Goal: Information Seeking & Learning: Learn about a topic

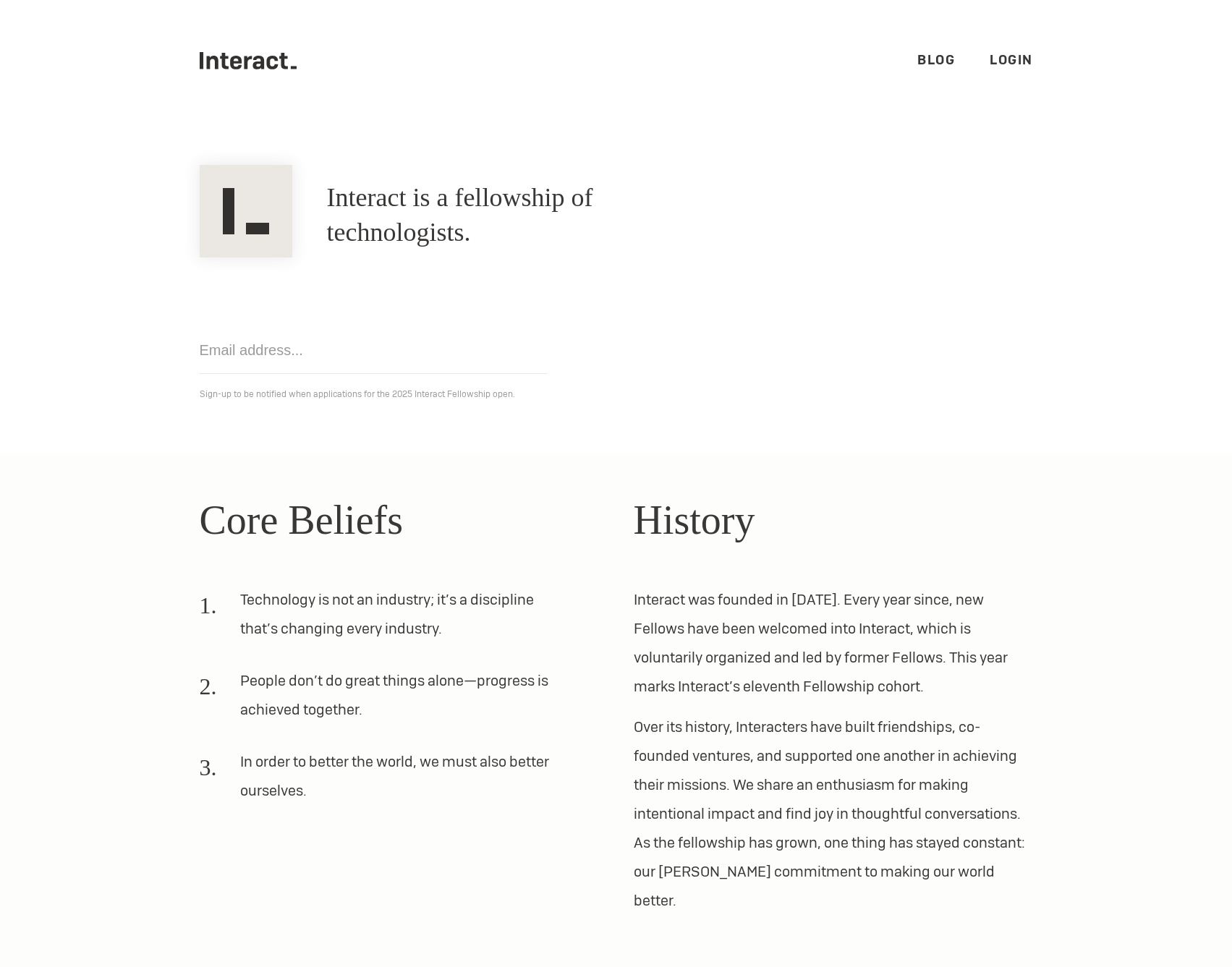
click at [583, 391] on p "Sign-up to be notified when applications for the 2025 Interact Fellowship open." at bounding box center [616, 395] width 834 height 18
click at [588, 539] on h2 "Core Beliefs" at bounding box center [399, 520] width 399 height 61
click at [414, 526] on h2 "Core Beliefs" at bounding box center [399, 520] width 399 height 61
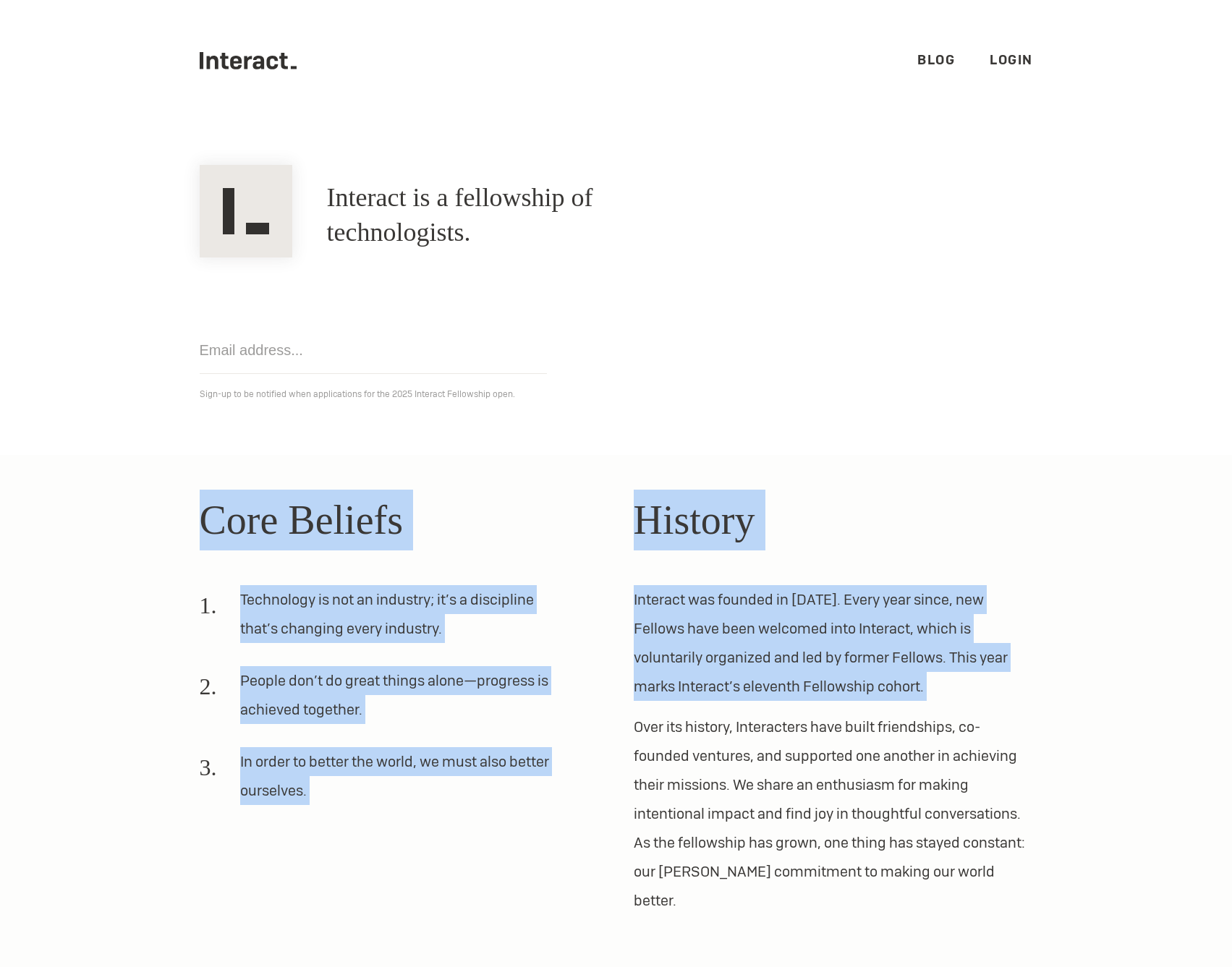
drag, startPoint x: 414, startPoint y: 526, endPoint x: 756, endPoint y: 626, distance: 356.3
click at [756, 626] on div "Core Beliefs Technology is not an industry; it’s a discipline that’s changing e…" at bounding box center [616, 703] width 868 height 426
click at [756, 626] on p "Interact was founded in [DATE]. Every year since, new Fellows have been welcome…" at bounding box center [834, 643] width 399 height 116
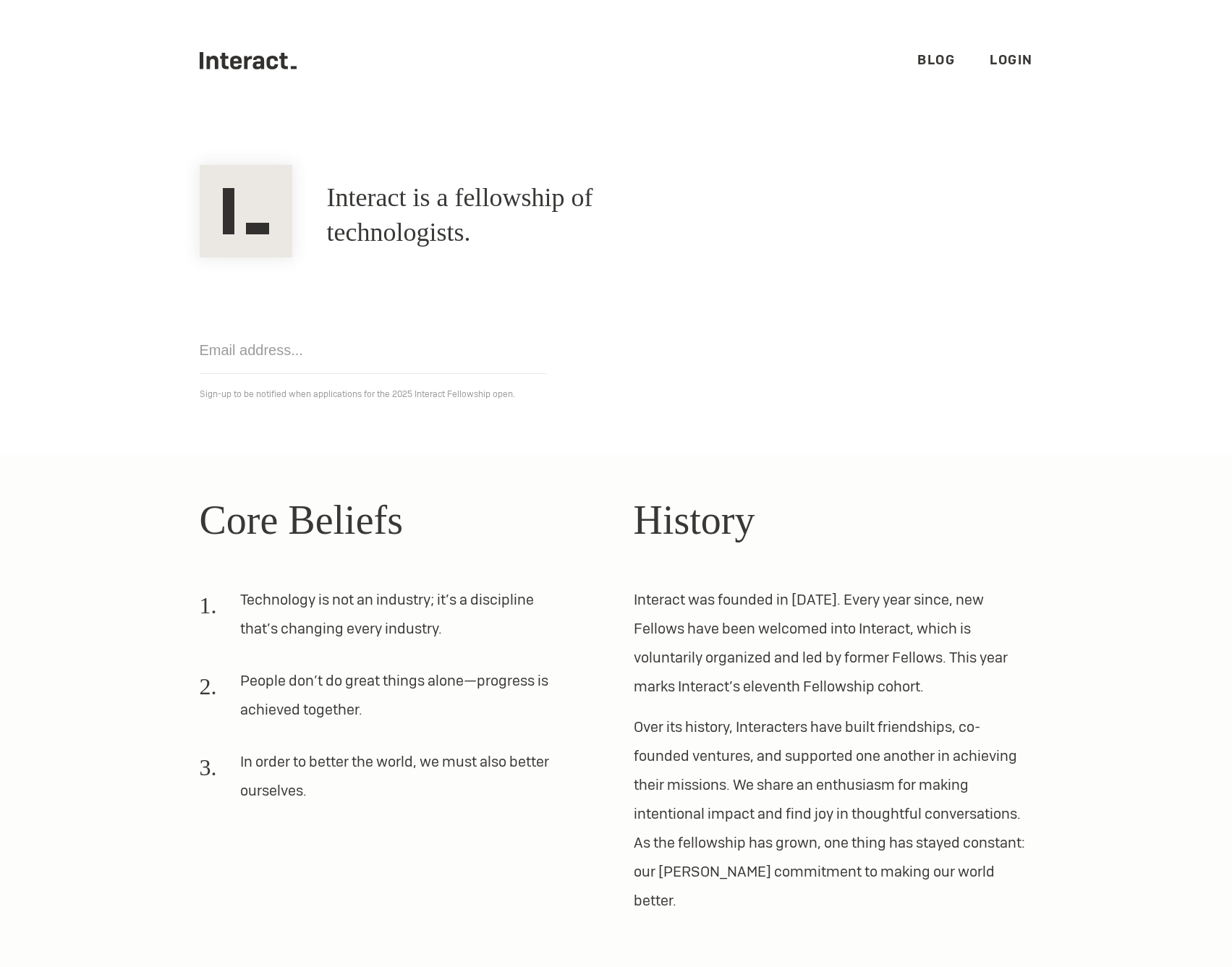
scroll to position [62, 0]
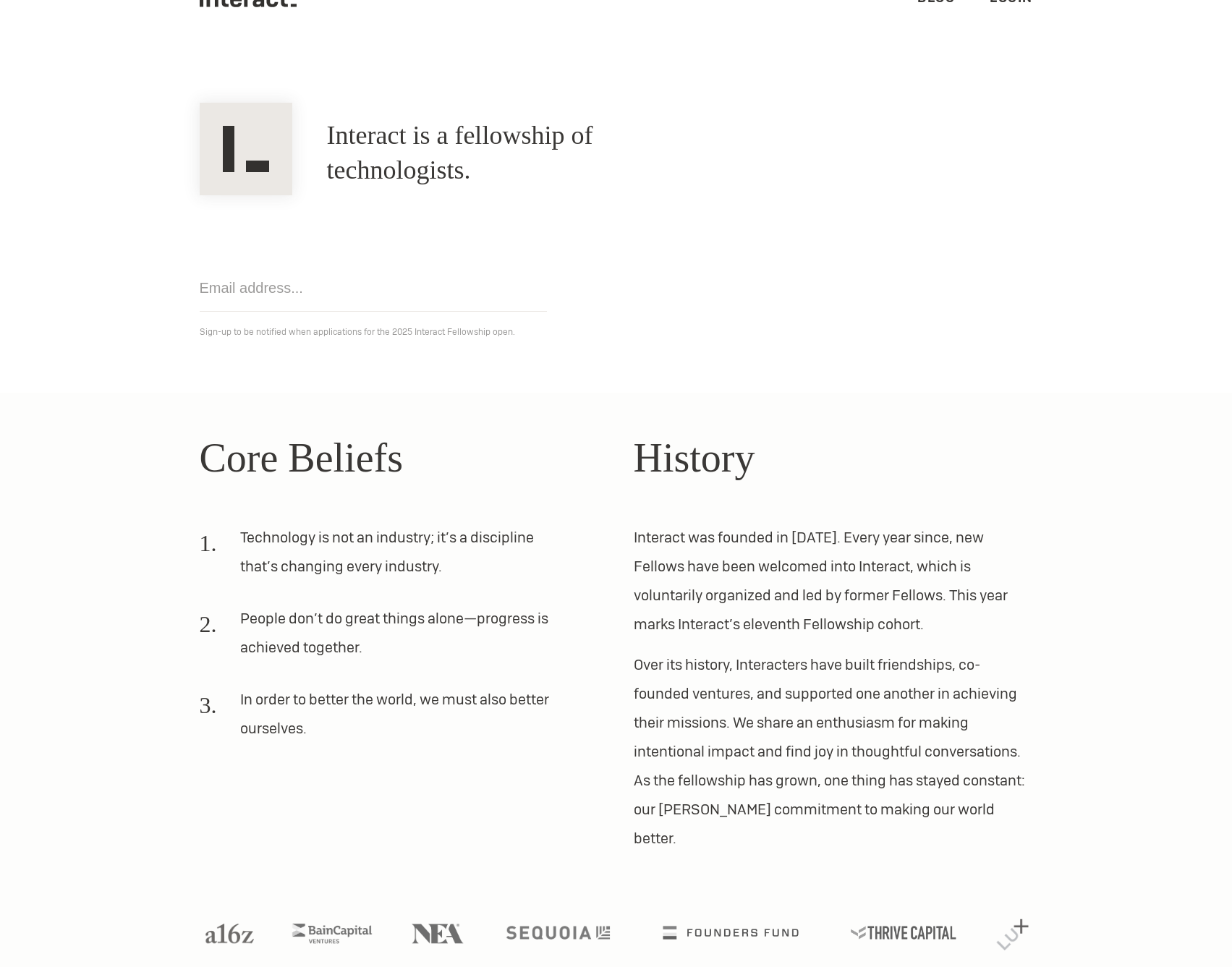
click at [720, 653] on p "Over its history, Interacters have built friendships, co-founded ventures, and …" at bounding box center [834, 752] width 399 height 202
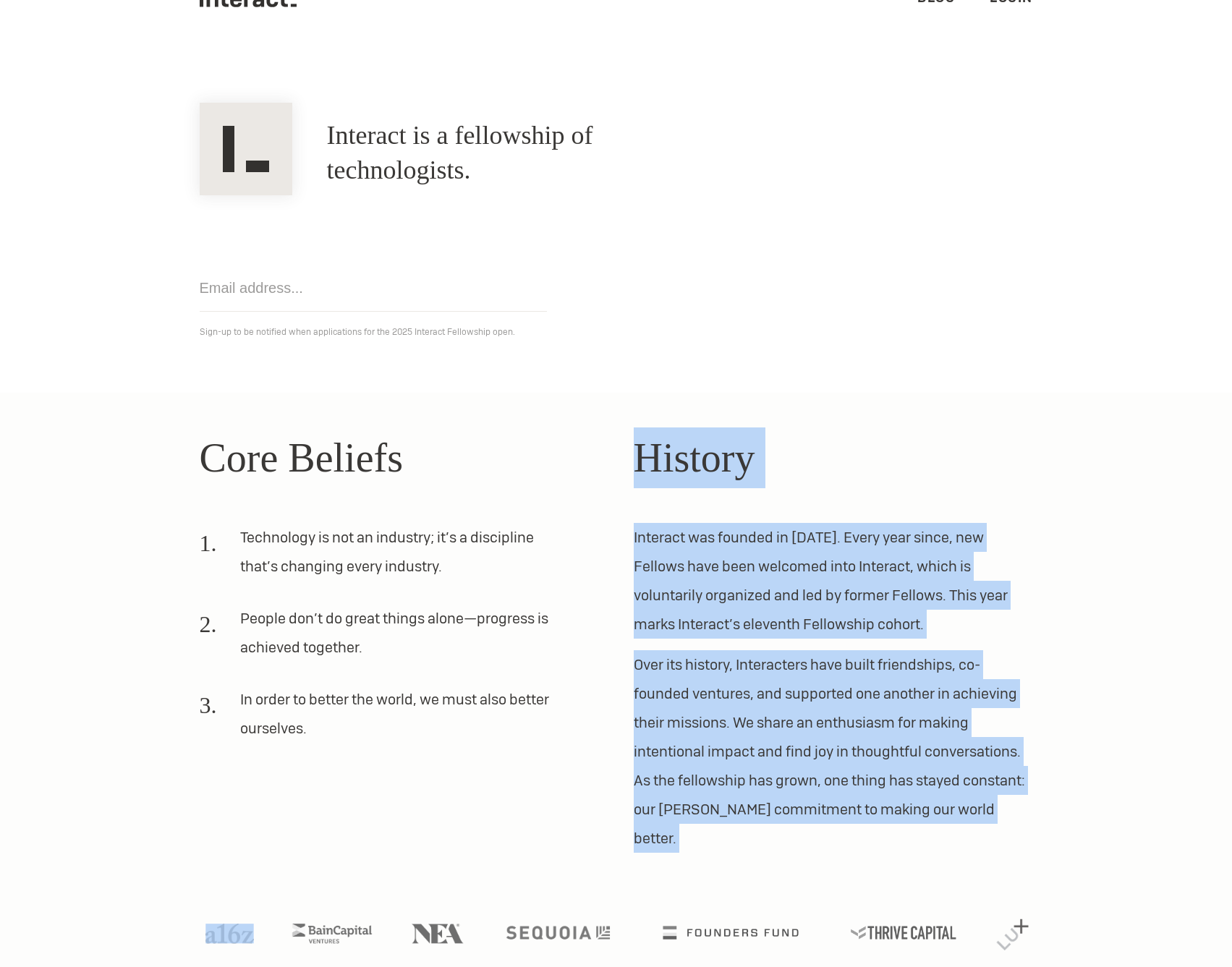
drag, startPoint x: 720, startPoint y: 653, endPoint x: 707, endPoint y: 477, distance: 176.5
click at [707, 477] on div "History Interact was founded in [DATE]. Every year since, new Fellows have been…" at bounding box center [834, 640] width 399 height 426
click at [707, 477] on h2 "History" at bounding box center [834, 457] width 399 height 61
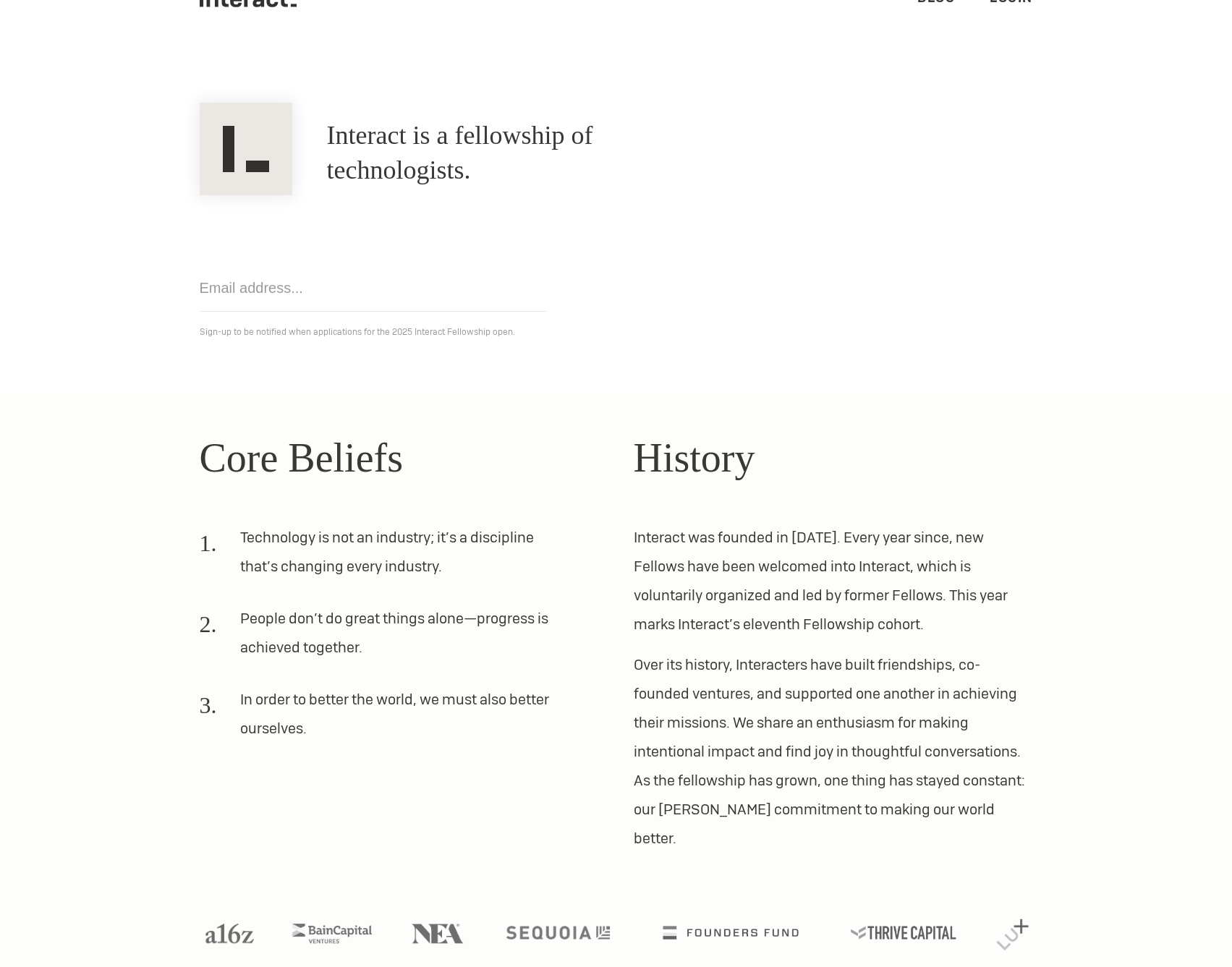
click at [386, 704] on li "In order to better the world, we must also better ourselves." at bounding box center [382, 720] width 365 height 70
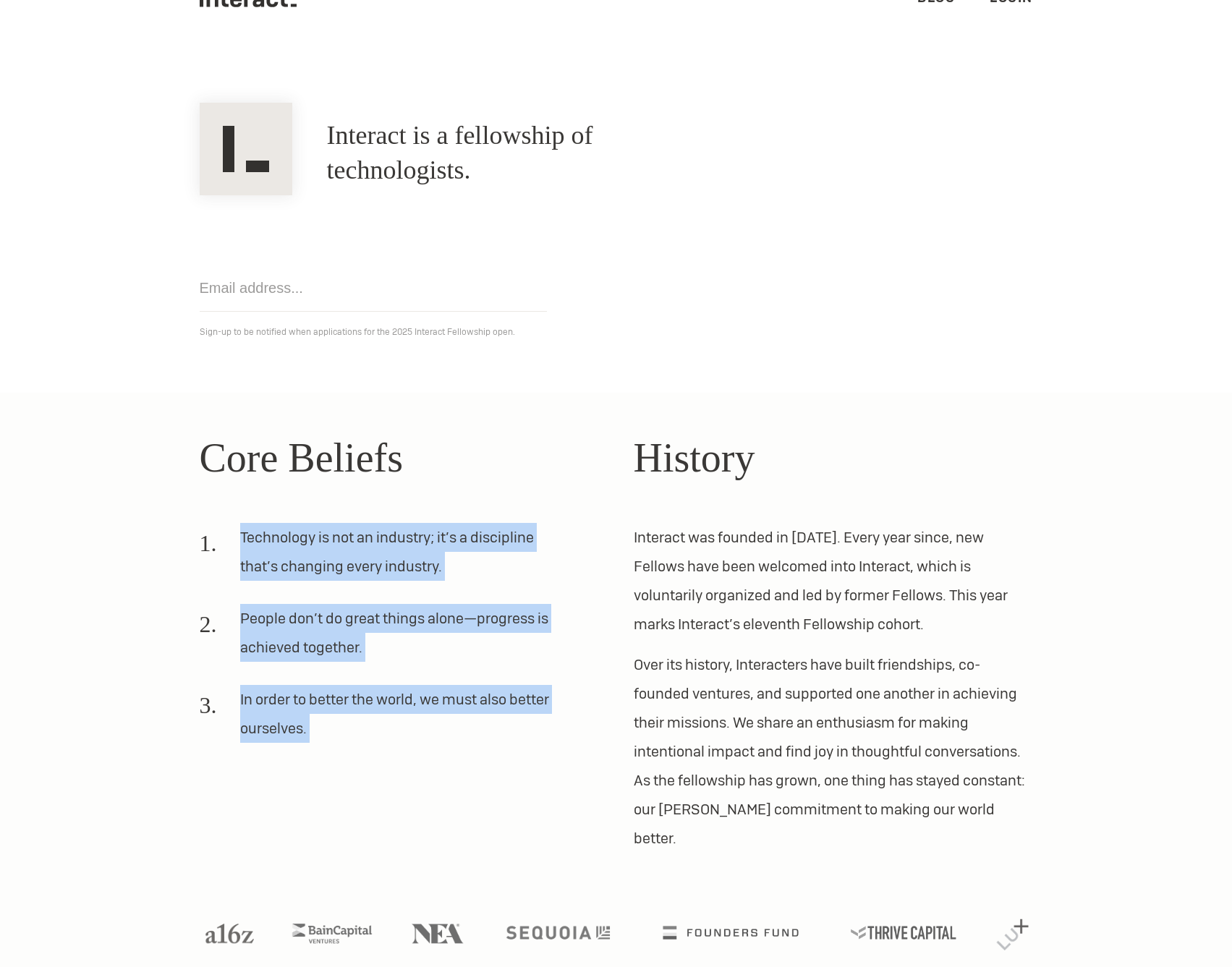
drag, startPoint x: 386, startPoint y: 704, endPoint x: 440, endPoint y: 512, distance: 199.4
click at [440, 513] on div "Core Beliefs Technology is not an industry; it’s a discipline that’s changing e…" at bounding box center [399, 640] width 399 height 426
click at [440, 512] on div "Core Beliefs Technology is not an industry; it’s a discipline that’s changing e…" at bounding box center [399, 640] width 399 height 426
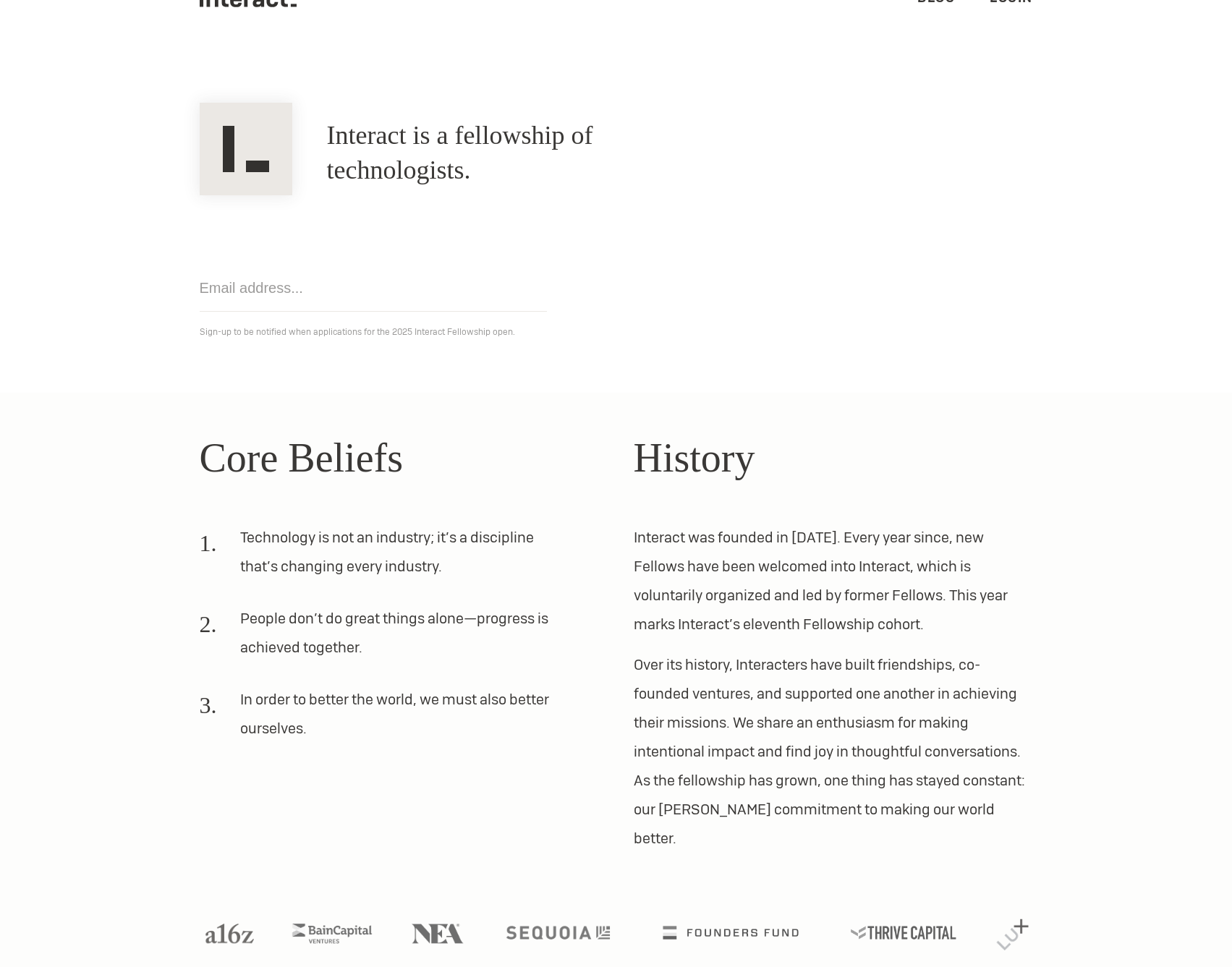
click at [438, 505] on div "Core Beliefs Technology is not an industry; it’s a discipline that’s changing e…" at bounding box center [399, 640] width 399 height 426
click at [446, 532] on li "Technology is not an industry; it’s a discipline that’s changing every industry." at bounding box center [382, 557] width 365 height 70
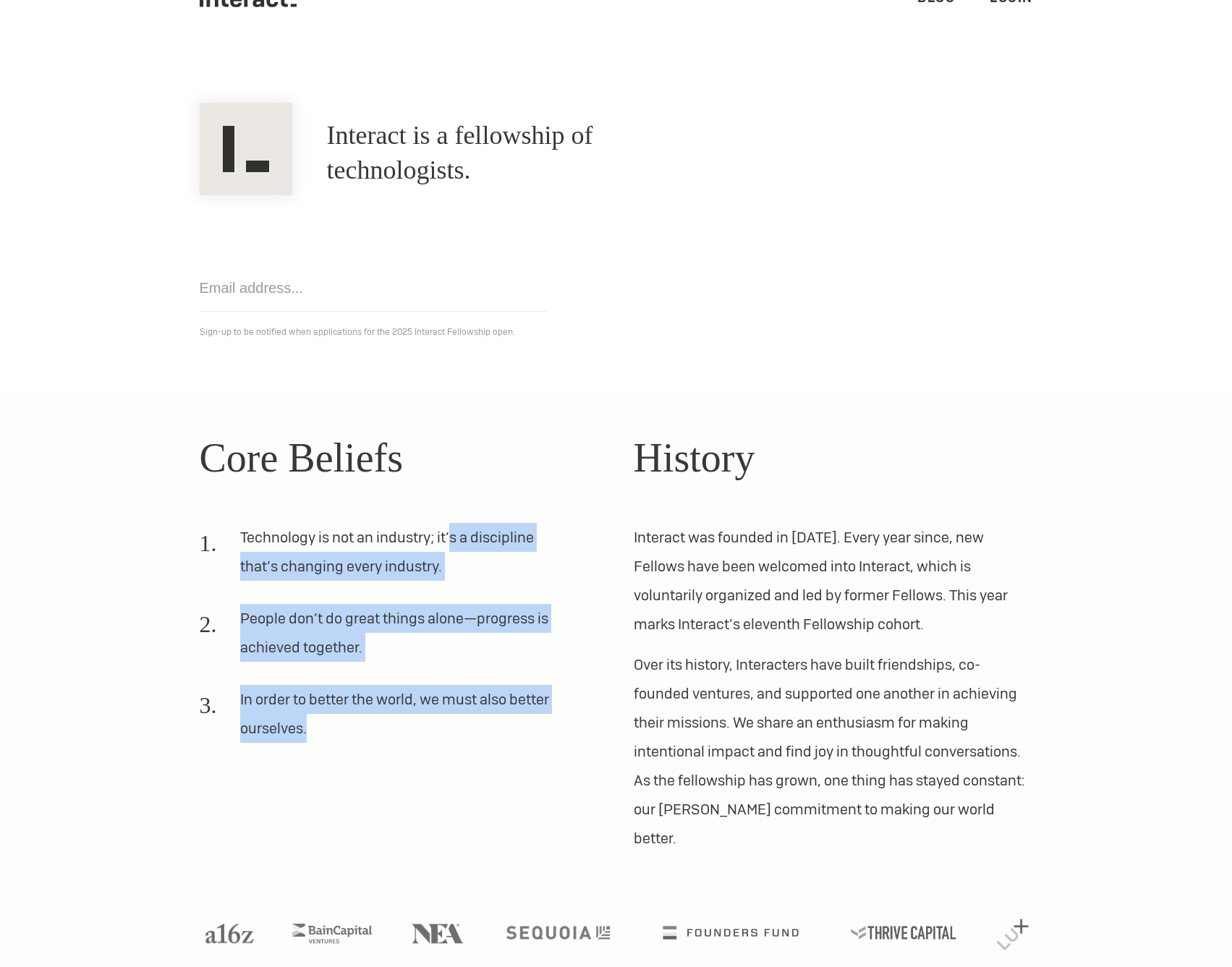
drag, startPoint x: 452, startPoint y: 515, endPoint x: 406, endPoint y: 735, distance: 224.8
click at [406, 735] on div "Core Beliefs Technology is not an industry; it’s a discipline that’s changing e…" at bounding box center [399, 640] width 399 height 426
click at [406, 731] on li "In order to better the world, we must also better ourselves." at bounding box center [382, 720] width 365 height 70
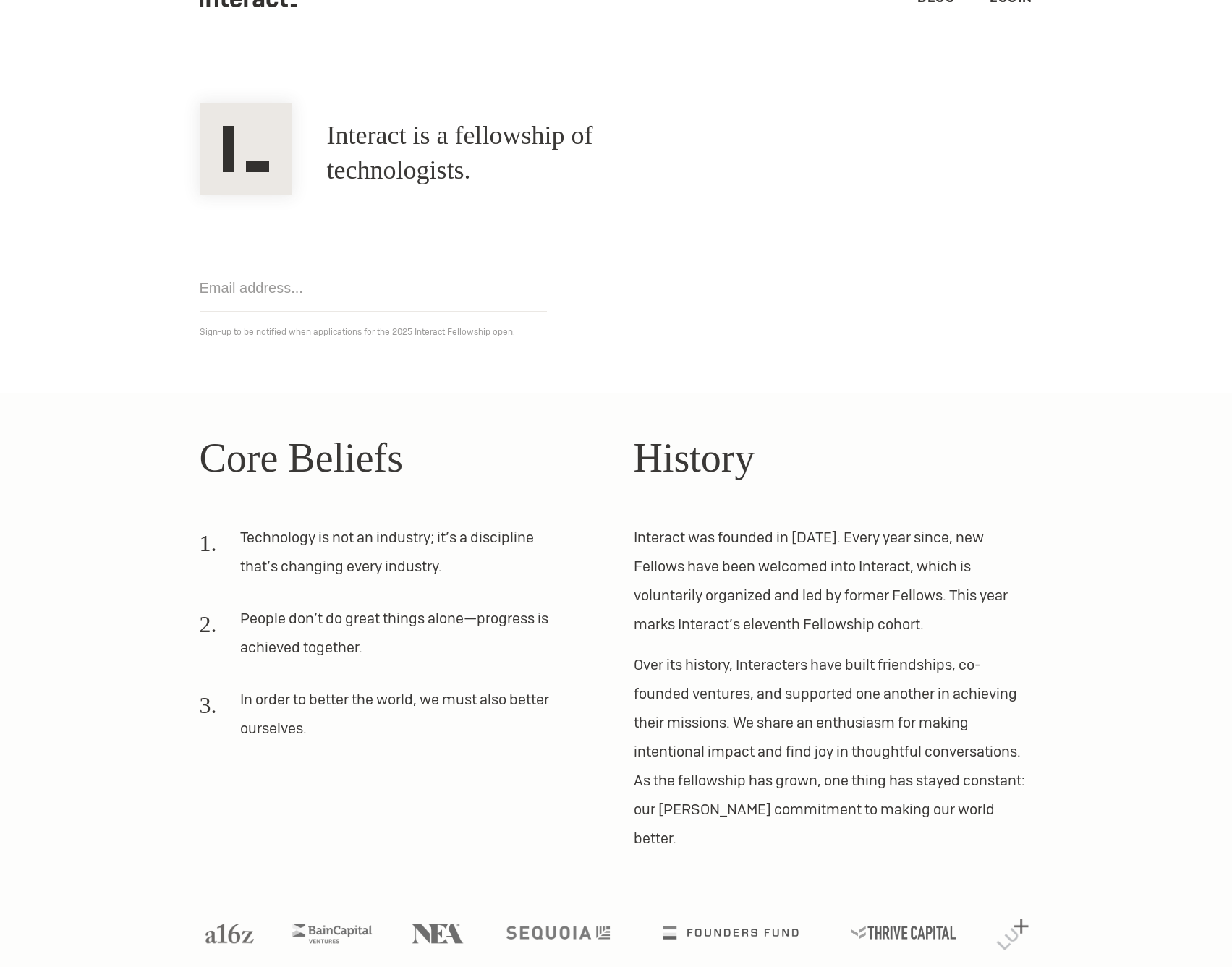
click at [406, 731] on li "In order to better the world, we must also better ourselves." at bounding box center [382, 720] width 365 height 70
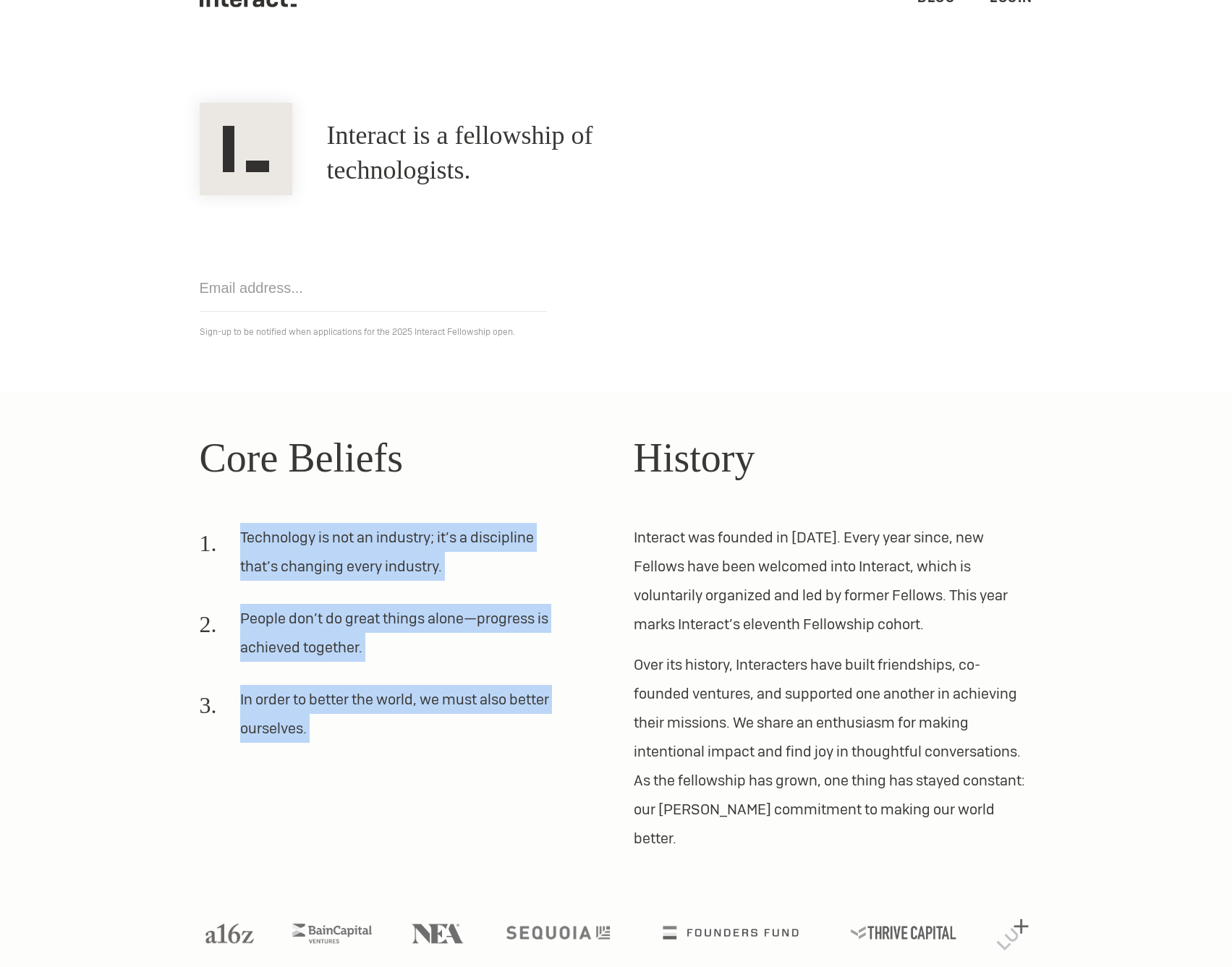
drag, startPoint x: 406, startPoint y: 731, endPoint x: 394, endPoint y: 542, distance: 189.4
click at [394, 542] on ol "Technology is not an industry; it’s a discipline that’s changing every industry…" at bounding box center [399, 638] width 399 height 231
click at [394, 542] on li "Technology is not an industry; it’s a discipline that’s changing every industry." at bounding box center [382, 557] width 365 height 70
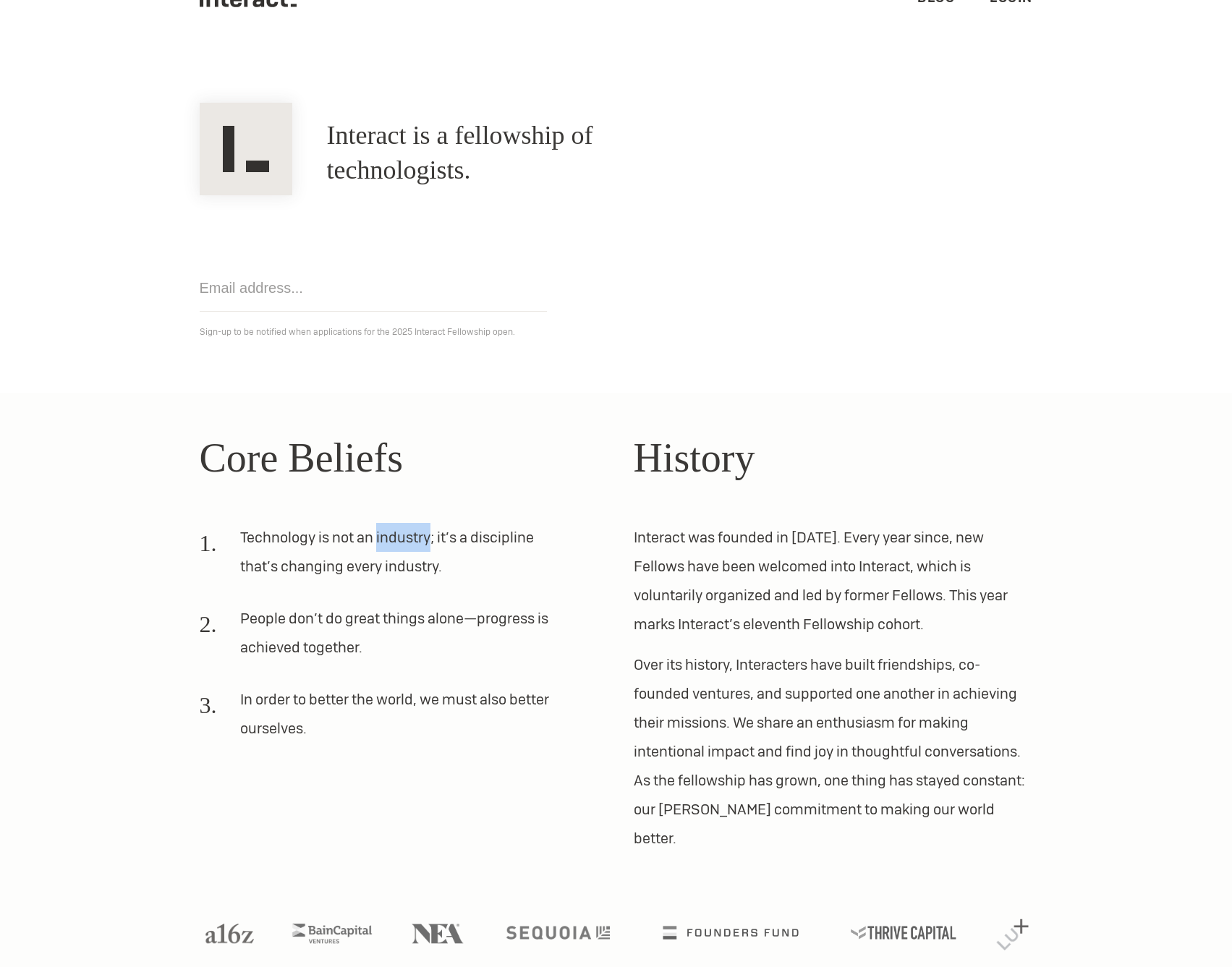
click at [394, 542] on li "Technology is not an industry; it’s a discipline that’s changing every industry." at bounding box center [382, 557] width 365 height 70
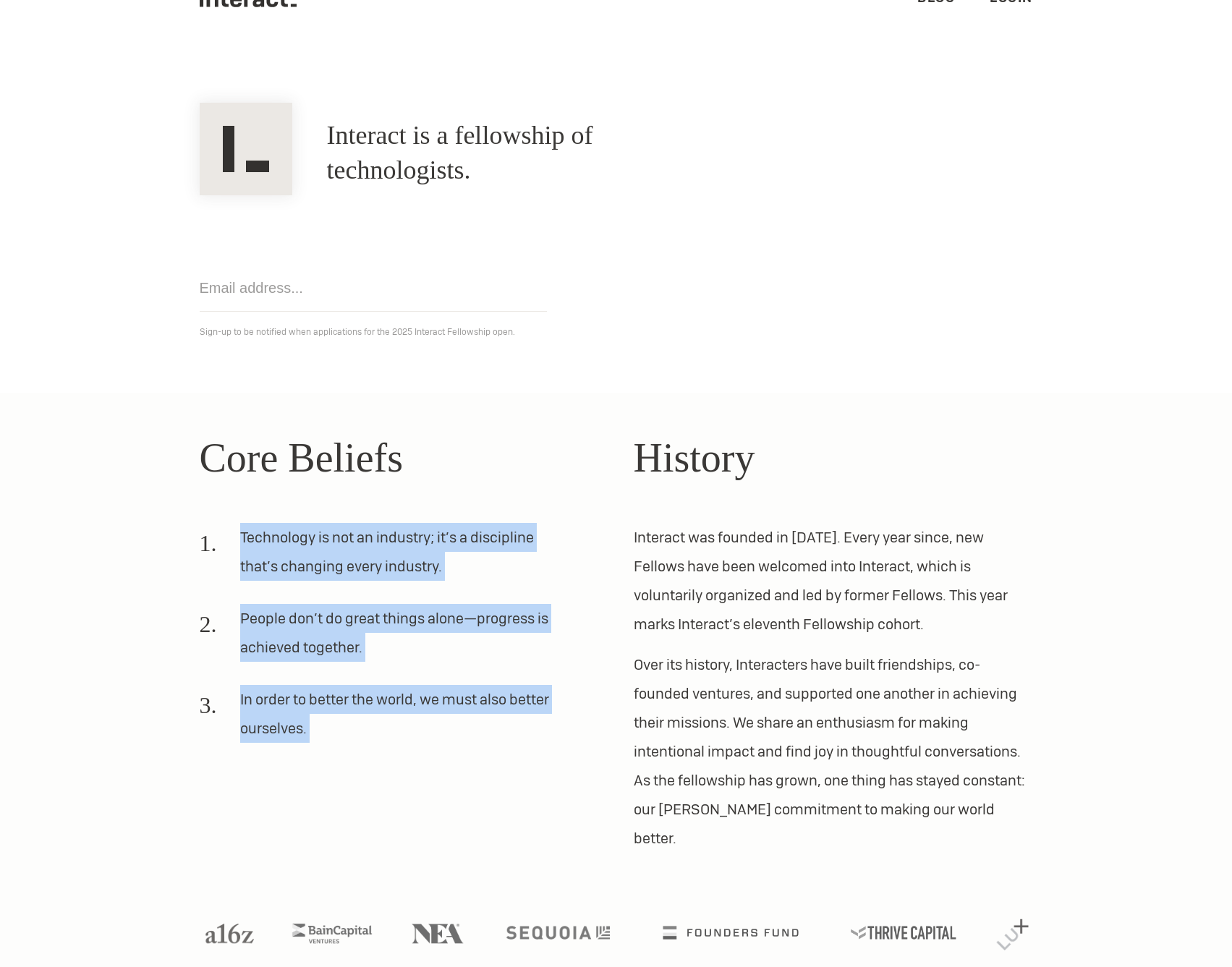
drag, startPoint x: 394, startPoint y: 542, endPoint x: 329, endPoint y: 730, distance: 198.9
click at [329, 730] on ol "Technology is not an industry; it’s a discipline that’s changing every industry…" at bounding box center [399, 638] width 399 height 231
click at [329, 730] on li "In order to better the world, we must also better ourselves." at bounding box center [382, 720] width 365 height 70
